Goal: Register for event/course

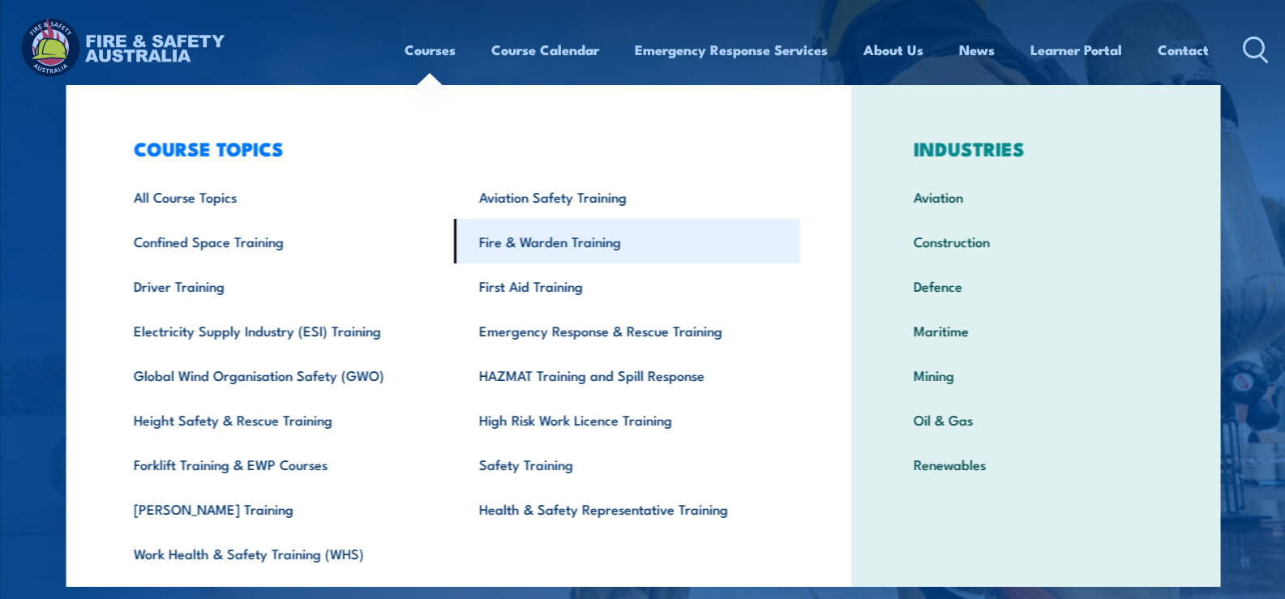
click at [523, 250] on link "Fire & Warden Training" at bounding box center [627, 241] width 346 height 45
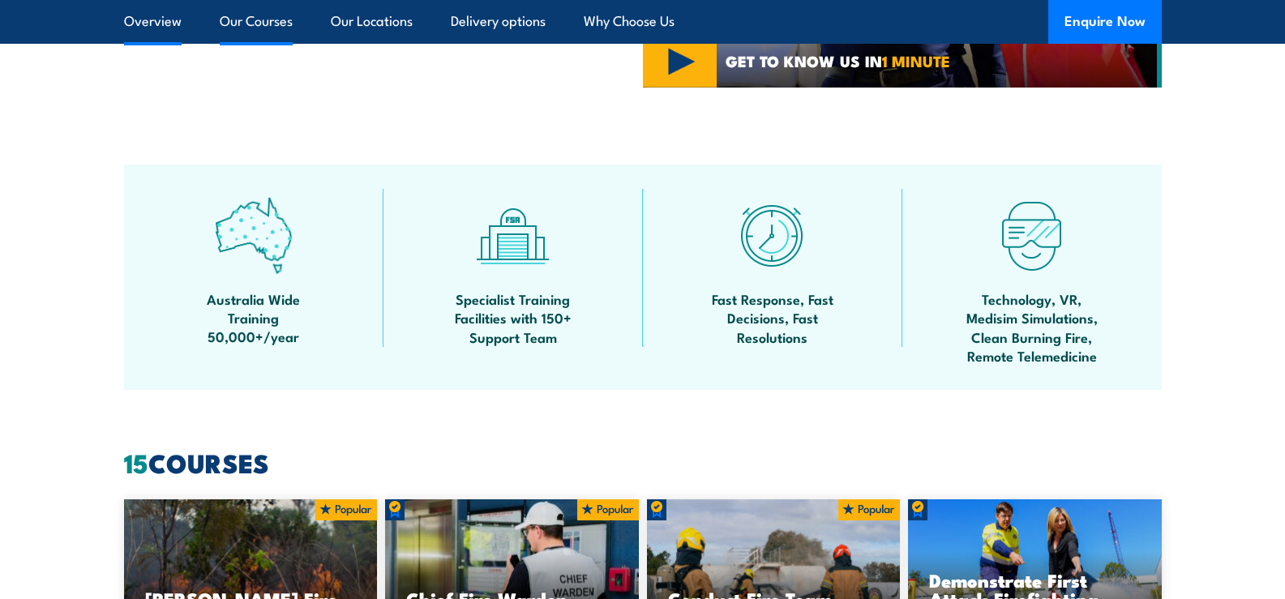
scroll to position [972, 0]
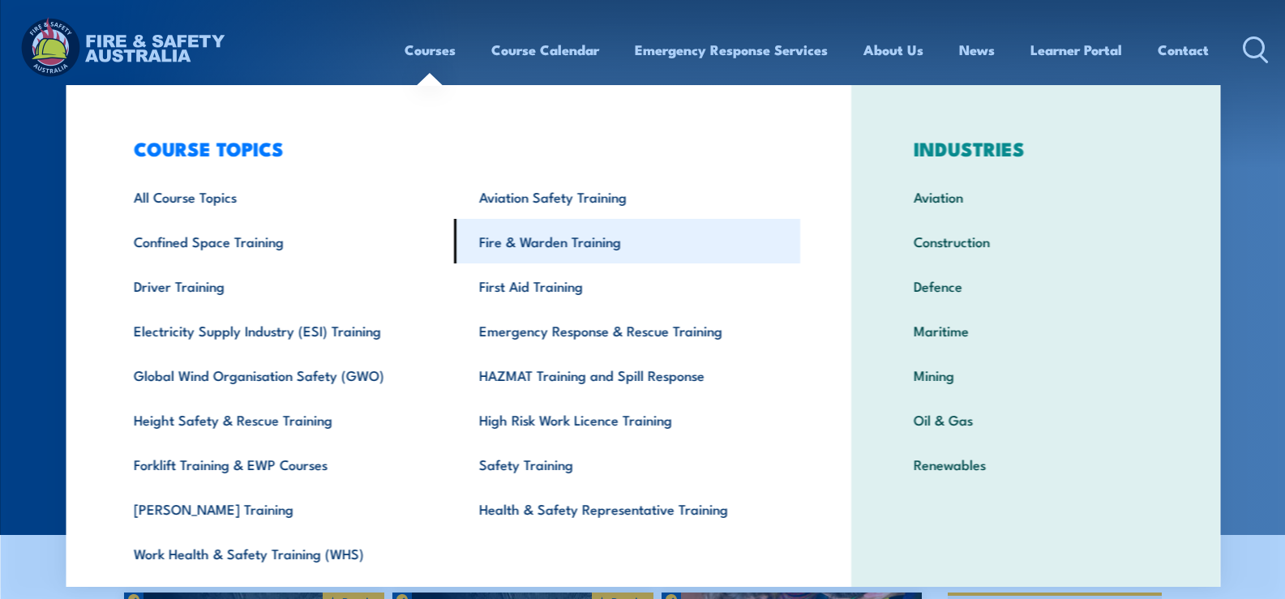
click at [509, 253] on link "Fire & Warden Training" at bounding box center [627, 241] width 346 height 45
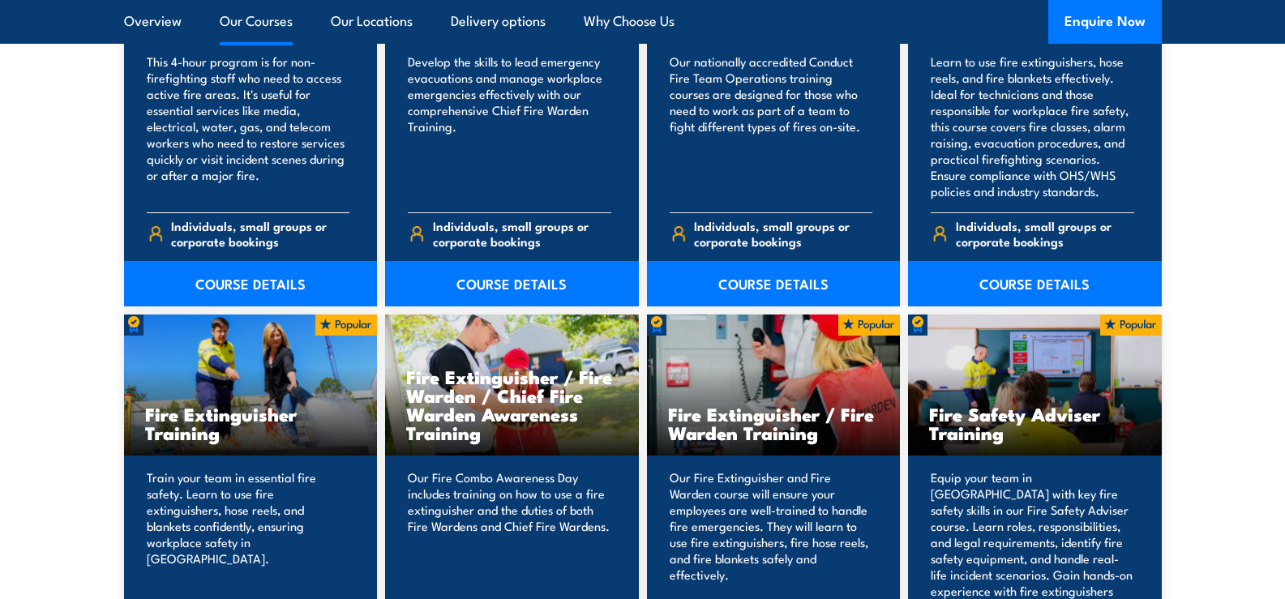
scroll to position [1540, 0]
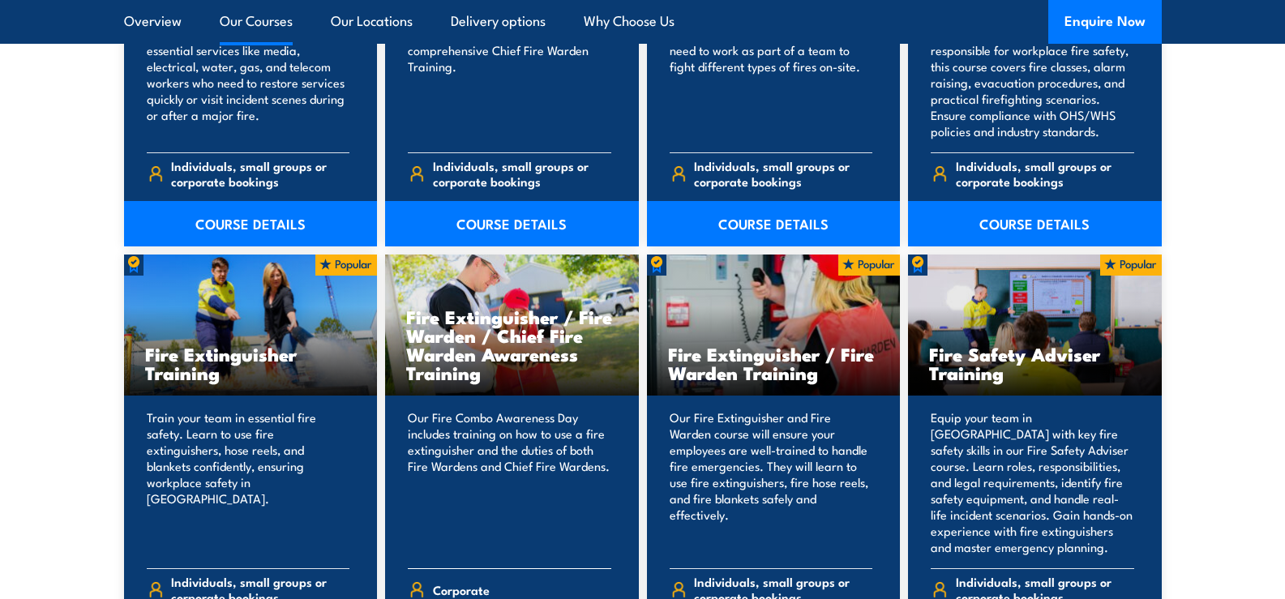
drag, startPoint x: 394, startPoint y: 314, endPoint x: 533, endPoint y: 361, distance: 147.4
click at [547, 366] on div "Fire Extinguisher / Fire Warden / Chief Fire Warden Awareness Training" at bounding box center [512, 325] width 254 height 142
click at [616, 314] on h3 "Fire Extinguisher / Fire Warden / Chief Fire Warden Awareness Training" at bounding box center [512, 344] width 212 height 75
click at [341, 381] on h3 "Fire Extinguisher Training" at bounding box center [251, 362] width 212 height 37
drag, startPoint x: 407, startPoint y: 316, endPoint x: 527, endPoint y: 379, distance: 135.6
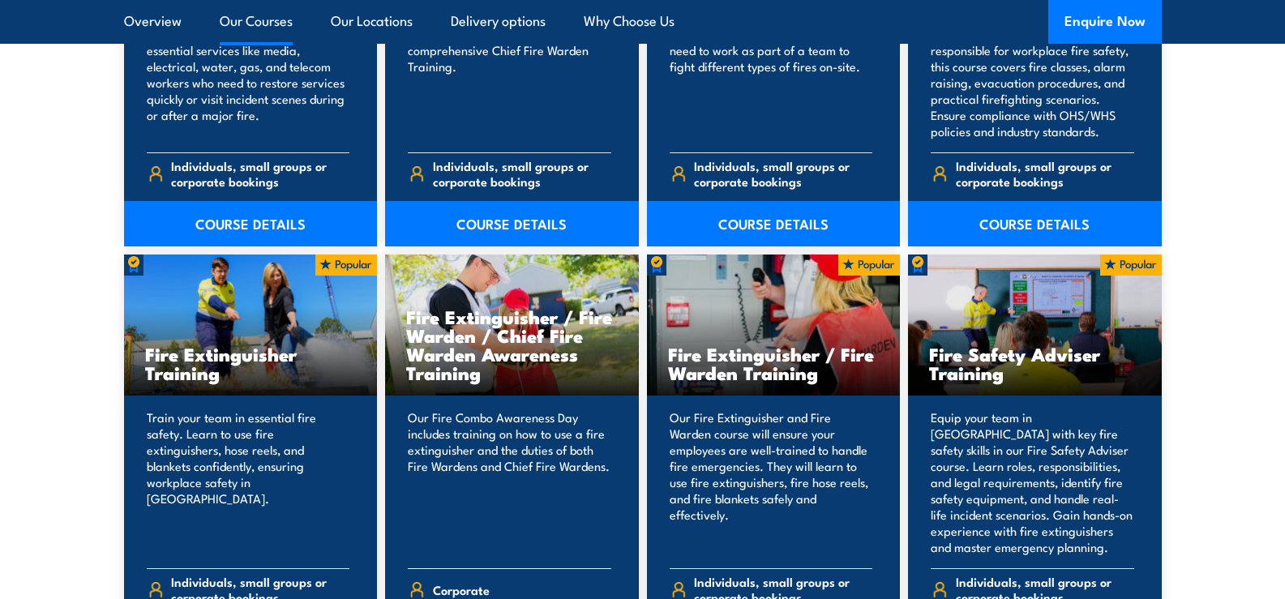
click at [527, 379] on h3 "Fire Extinguisher / Fire Warden / Chief Fire Warden Awareness Training" at bounding box center [512, 344] width 212 height 75
copy h3 "Fire Extinguisher / Fire Warden / Chief Fire Warden Awareness Training"
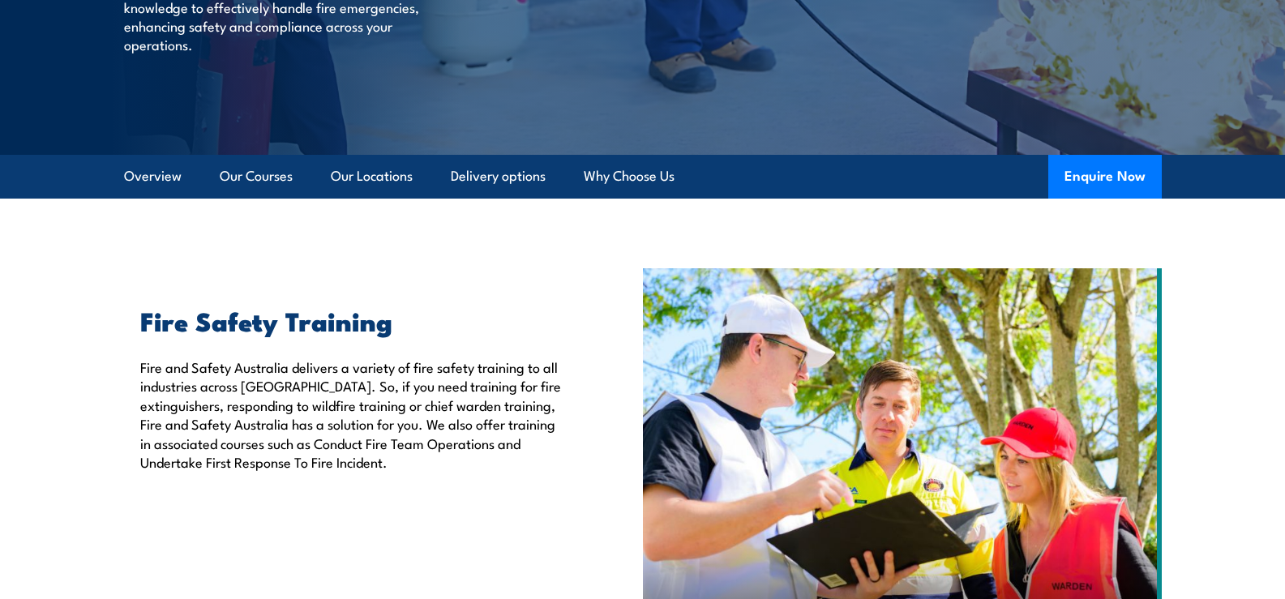
scroll to position [81, 0]
